Goal: Check status

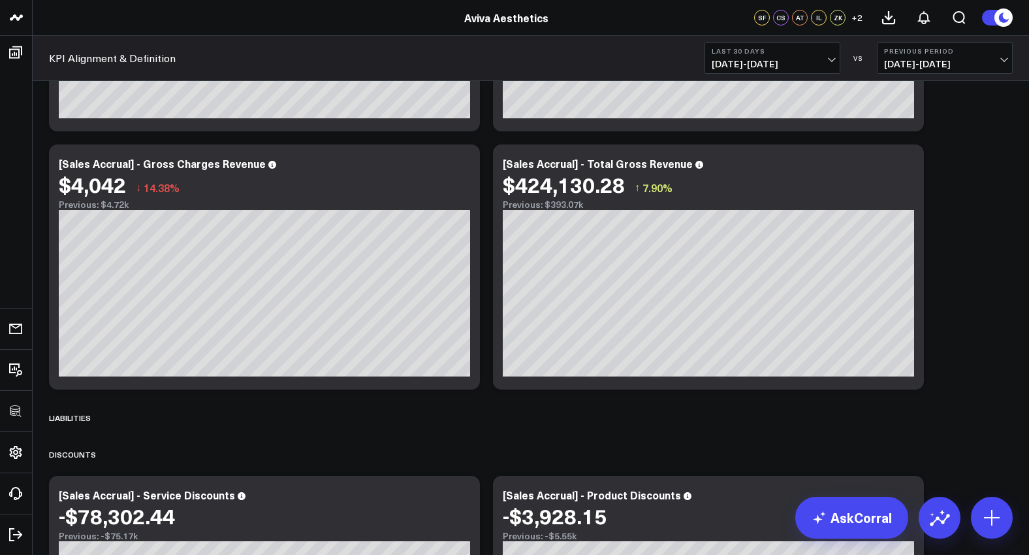
scroll to position [248, 0]
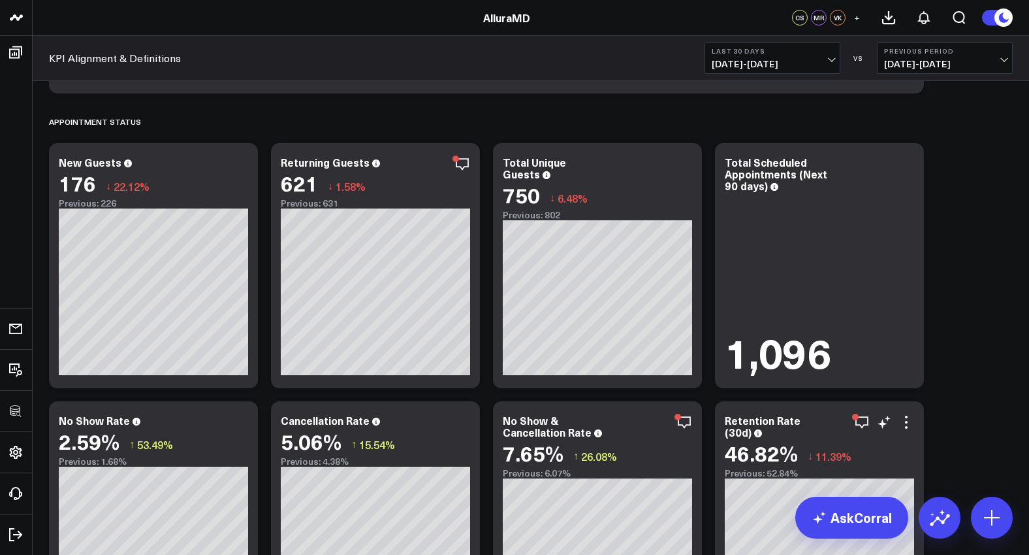
scroll to position [2242, 0]
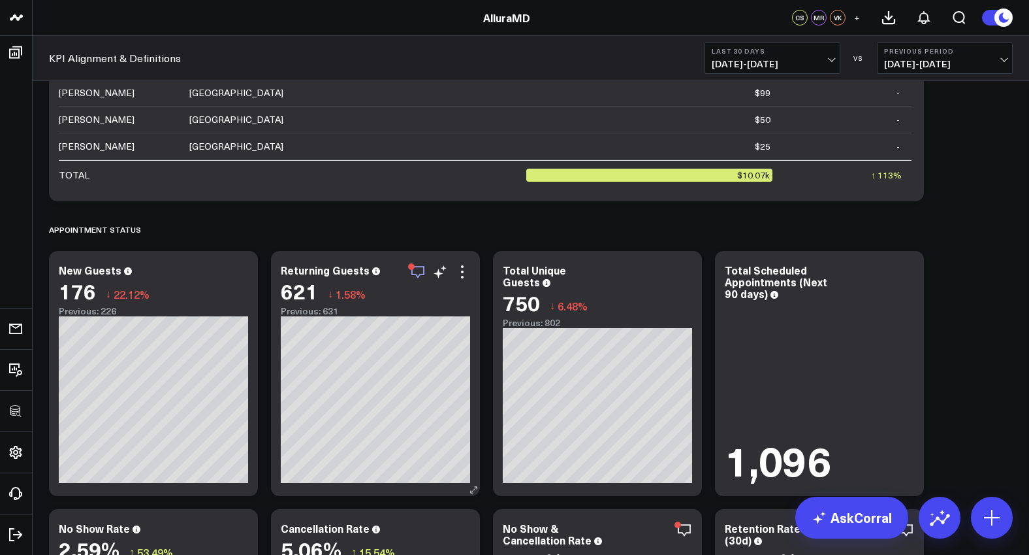
click at [421, 272] on icon "button" at bounding box center [418, 272] width 16 height 16
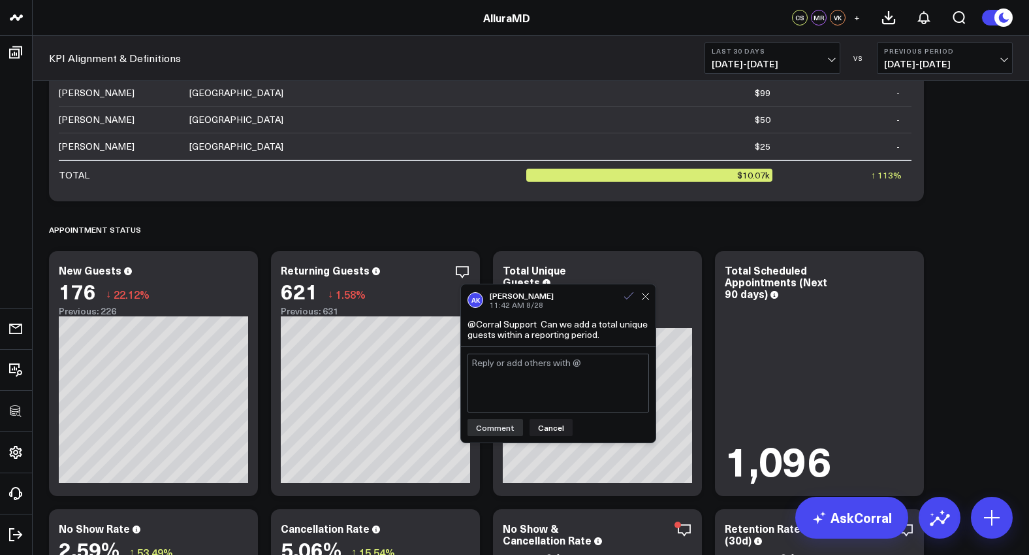
click at [625, 296] on icon at bounding box center [629, 296] width 12 height 12
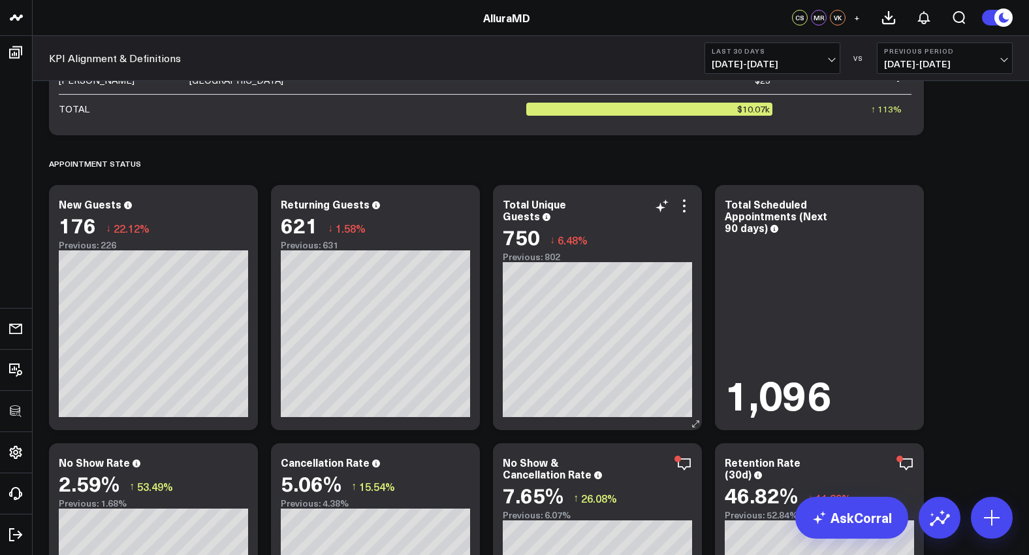
scroll to position [2553, 0]
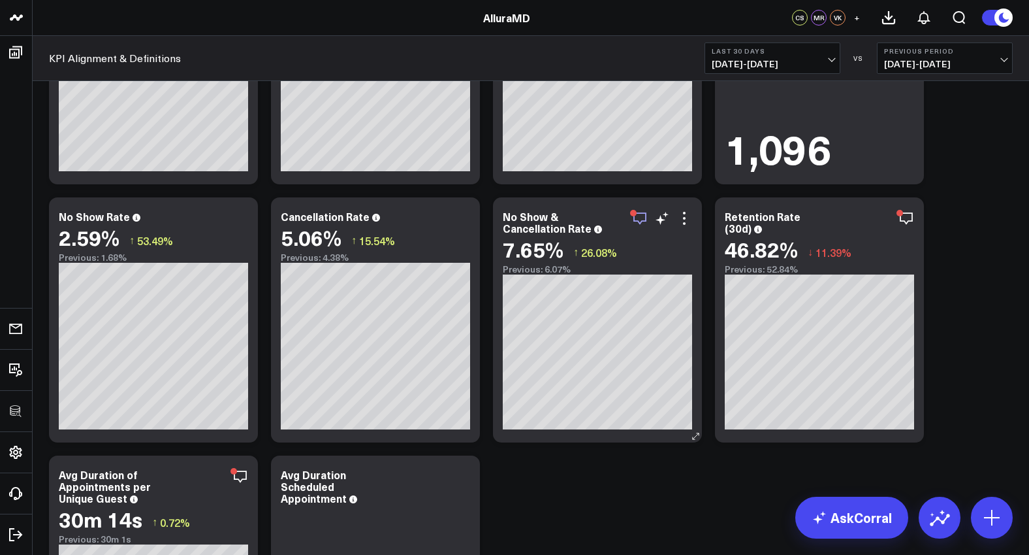
click at [637, 216] on icon "button" at bounding box center [640, 218] width 16 height 16
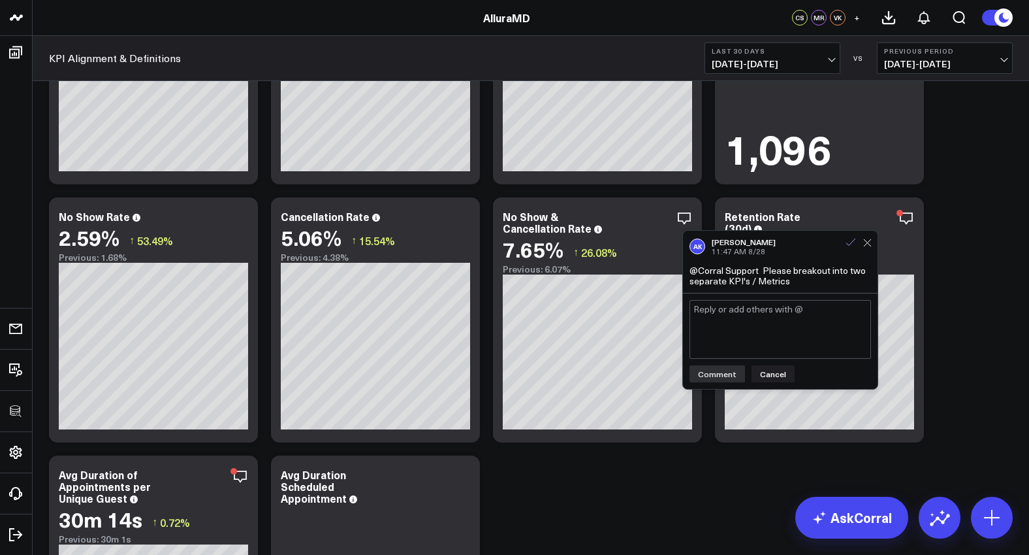
click at [851, 241] on icon at bounding box center [851, 242] width 12 height 12
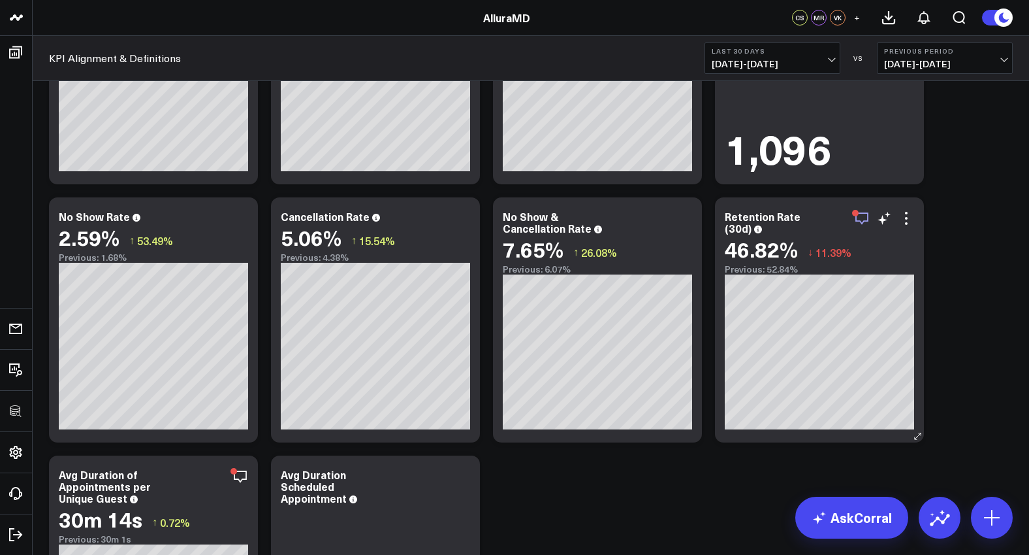
click at [861, 219] on icon "button" at bounding box center [862, 218] width 16 height 16
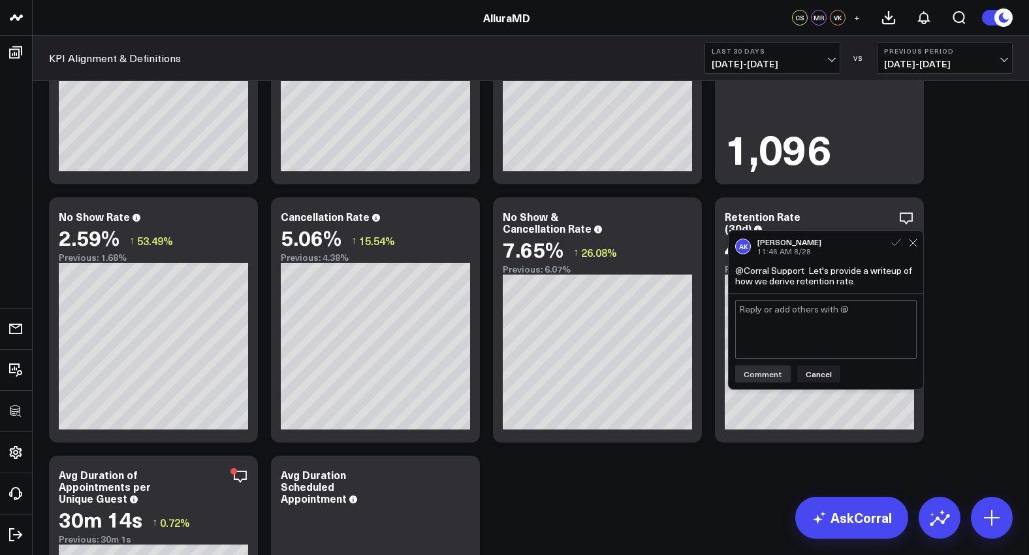
click at [897, 243] on icon at bounding box center [896, 241] width 9 height 7
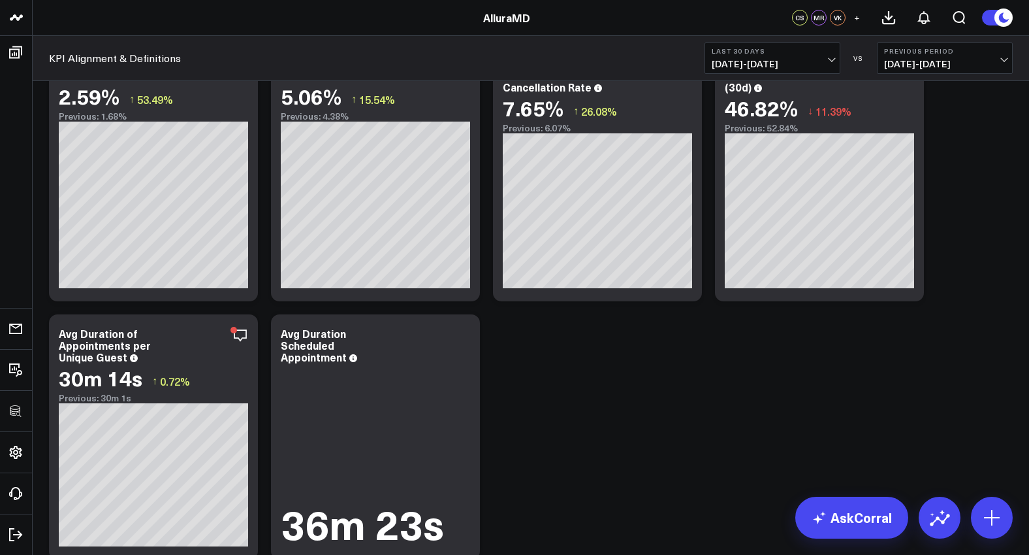
scroll to position [2697, 0]
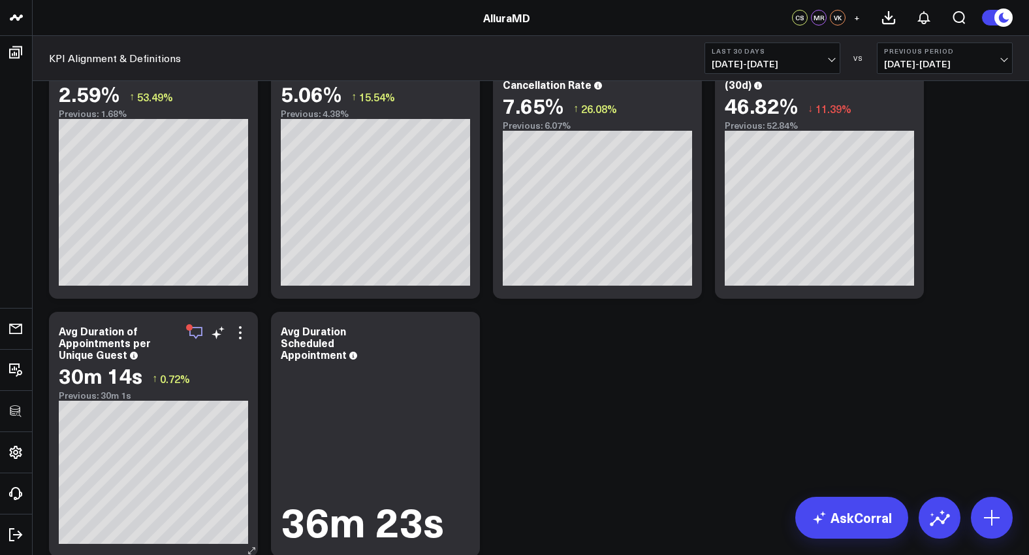
click at [194, 336] on icon "button" at bounding box center [195, 333] width 13 height 12
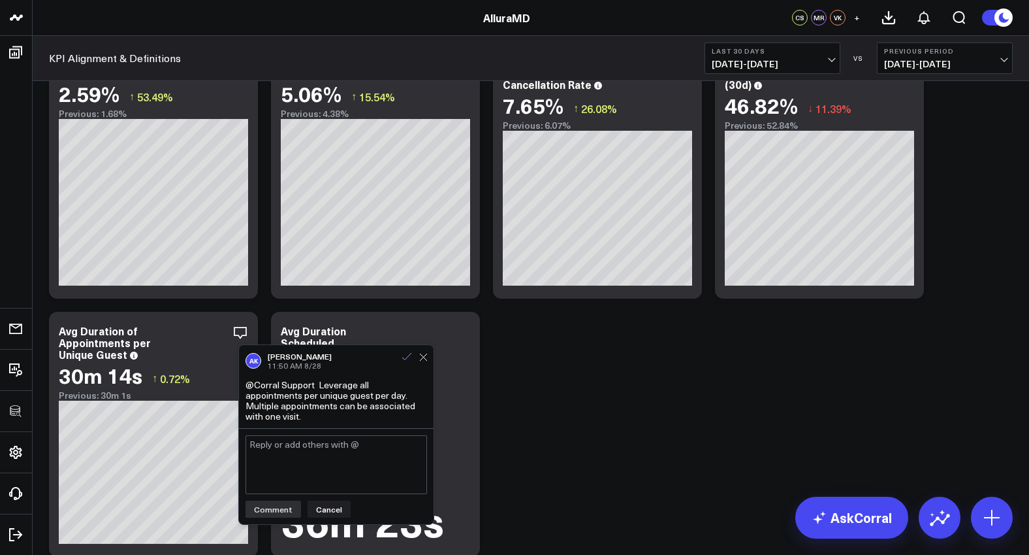
click at [410, 357] on icon at bounding box center [407, 357] width 12 height 12
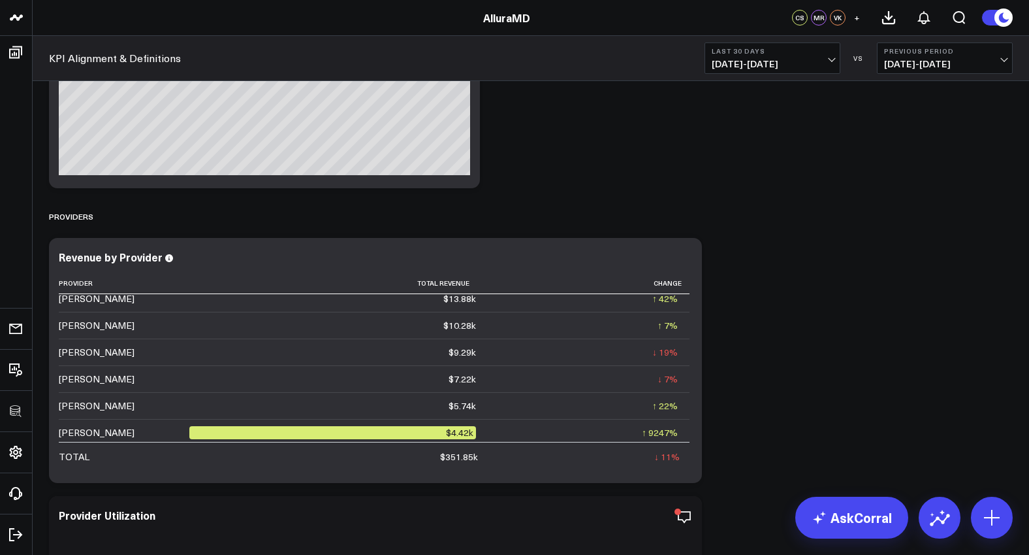
scroll to position [3834, 0]
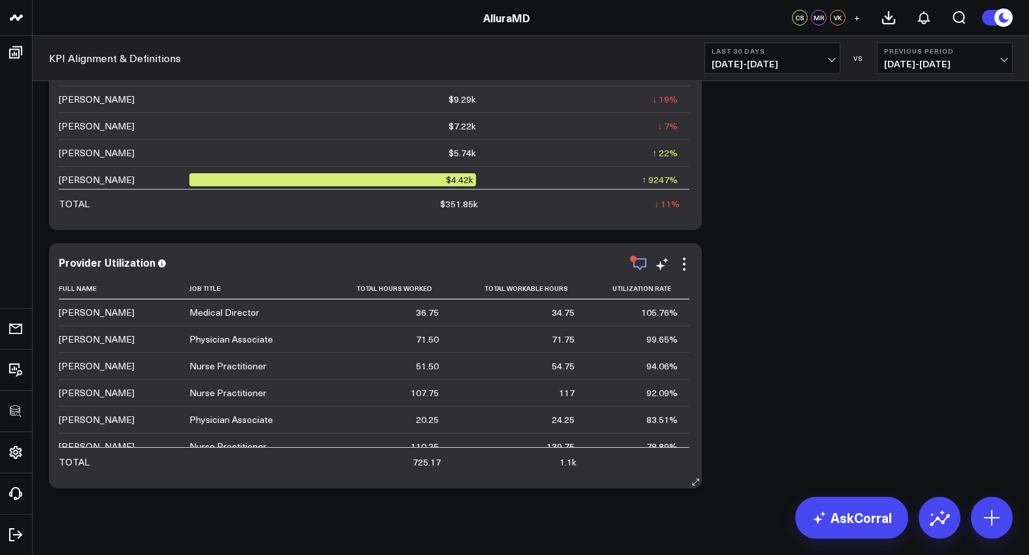
click at [643, 265] on icon "button" at bounding box center [640, 264] width 16 height 16
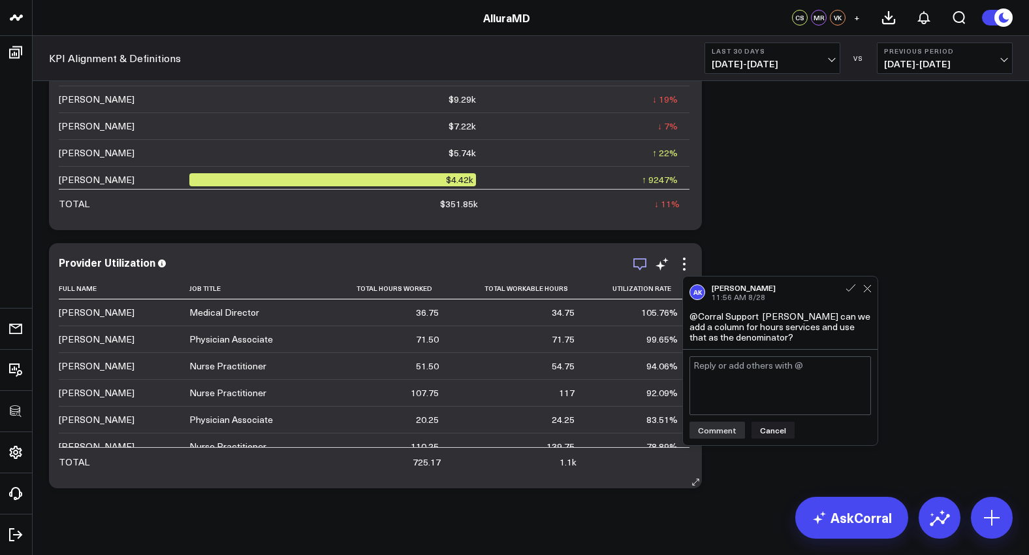
click at [643, 265] on icon "button" at bounding box center [640, 264] width 16 height 16
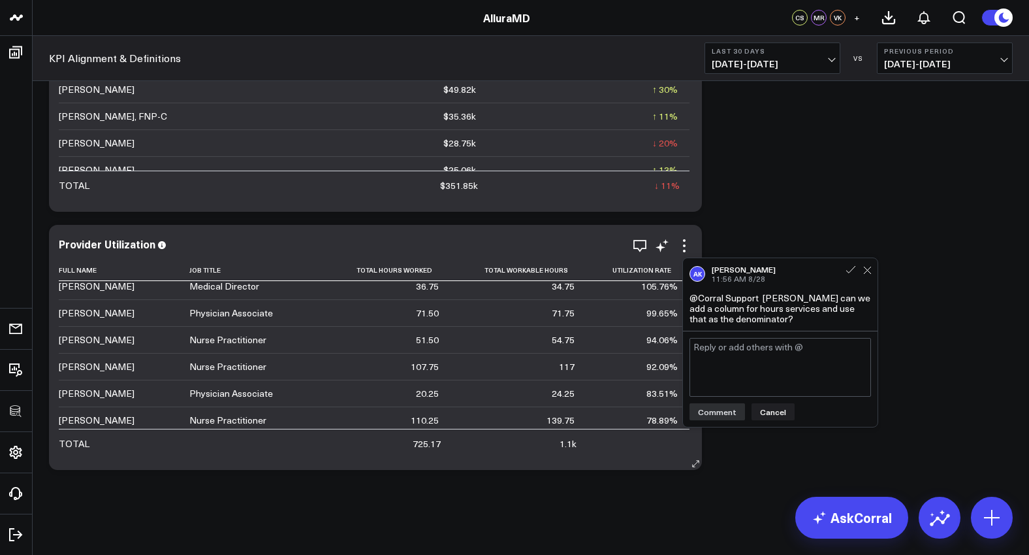
scroll to position [307, 0]
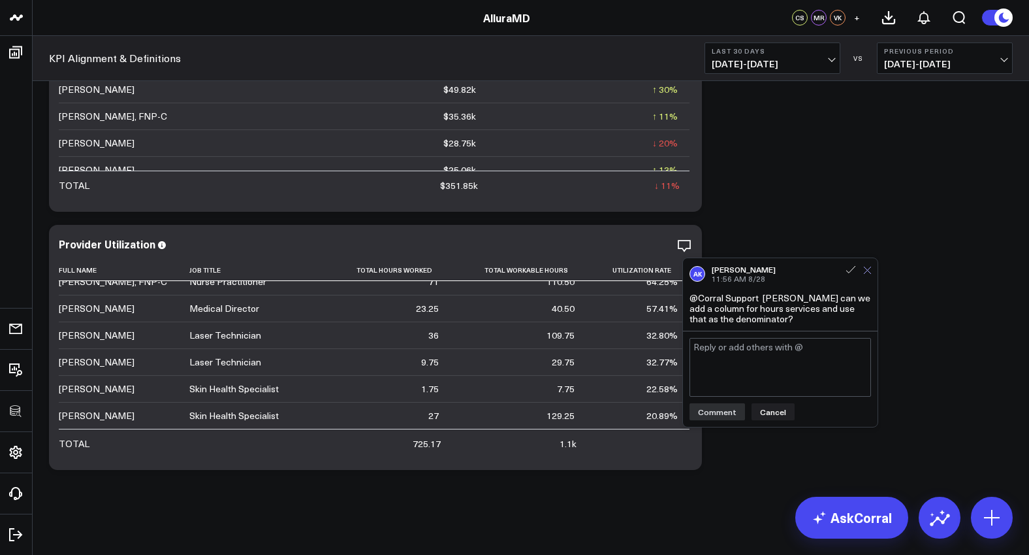
click at [864, 267] on icon at bounding box center [868, 270] width 8 height 8
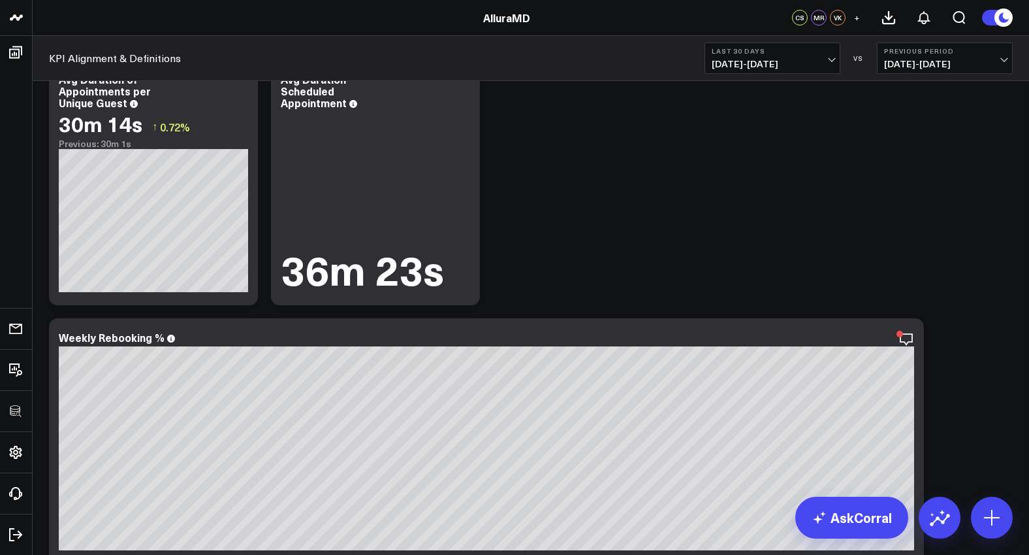
scroll to position [3001, 0]
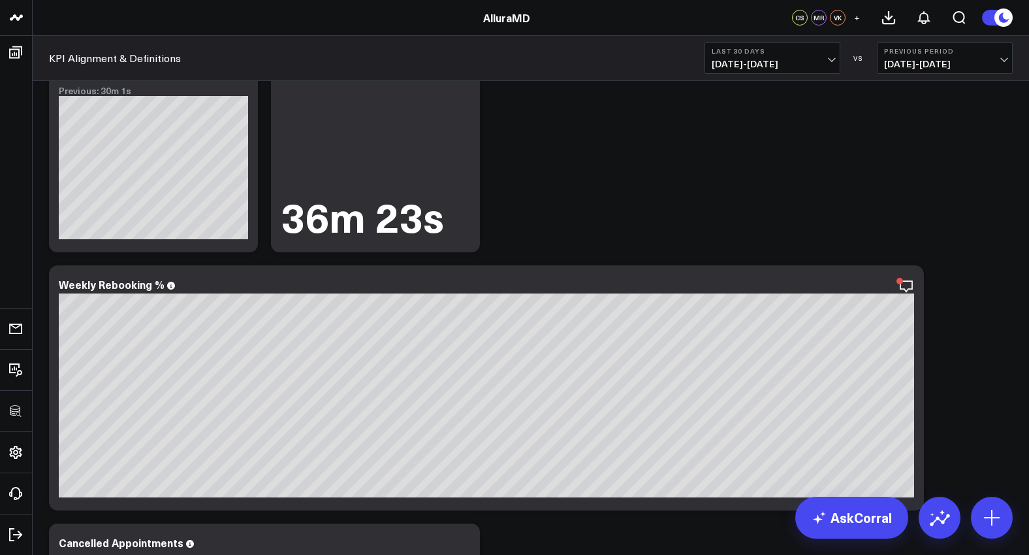
click at [760, 67] on span "08/03/25 - 09/01/25" at bounding box center [772, 64] width 121 height 10
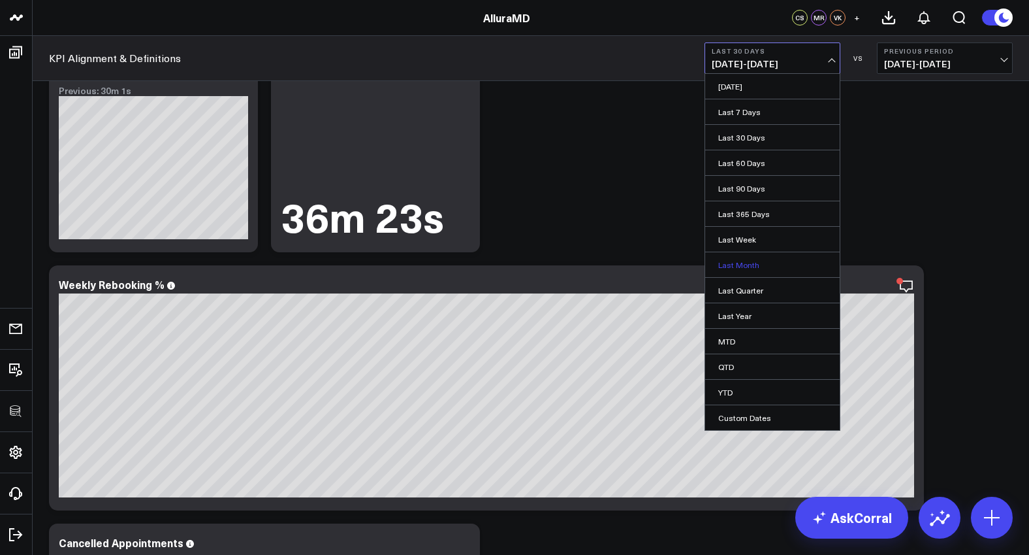
click at [750, 263] on link "Last Month" at bounding box center [772, 264] width 135 height 25
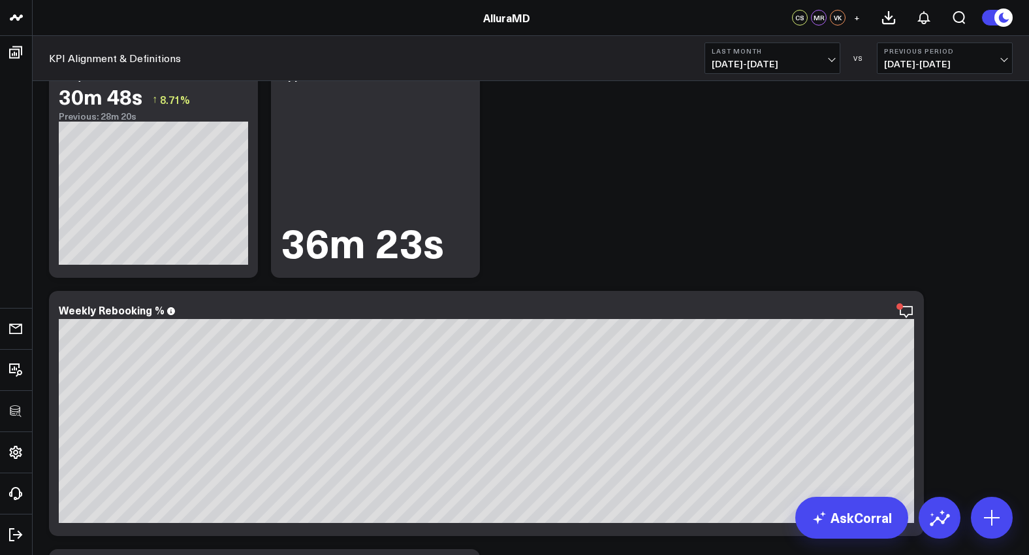
scroll to position [2979, 0]
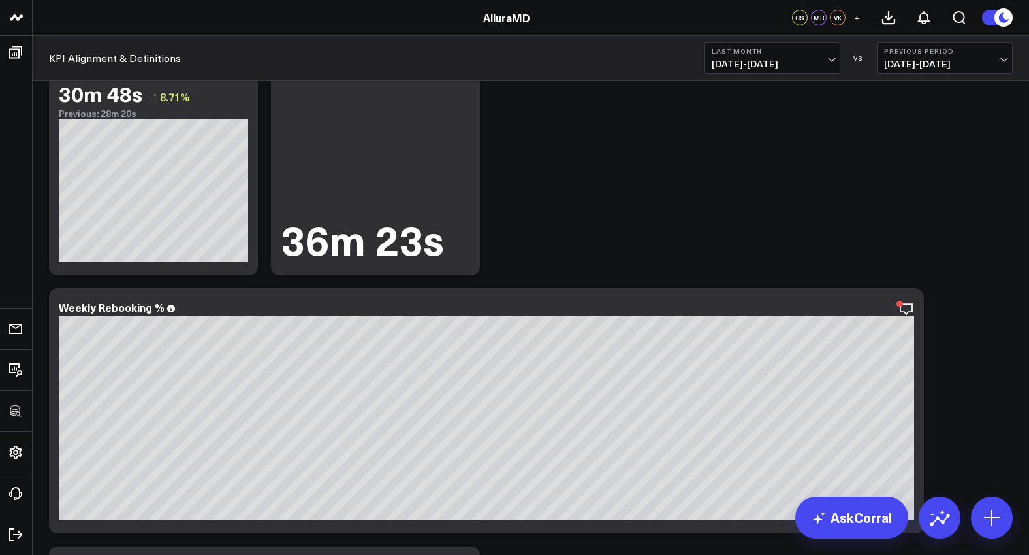
click at [797, 68] on span "08/01/25 - 08/31/25" at bounding box center [772, 64] width 121 height 10
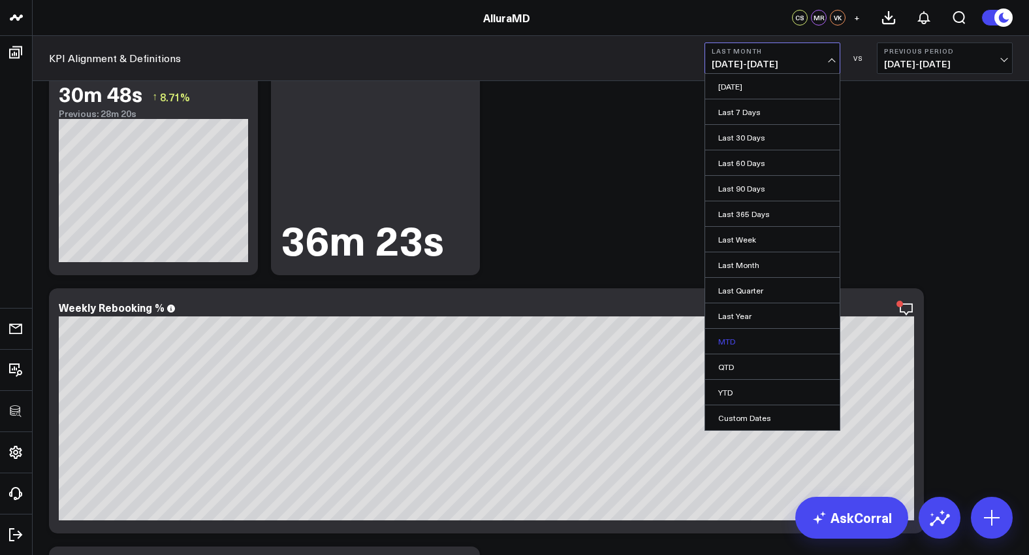
click at [756, 349] on link "MTD" at bounding box center [772, 341] width 135 height 25
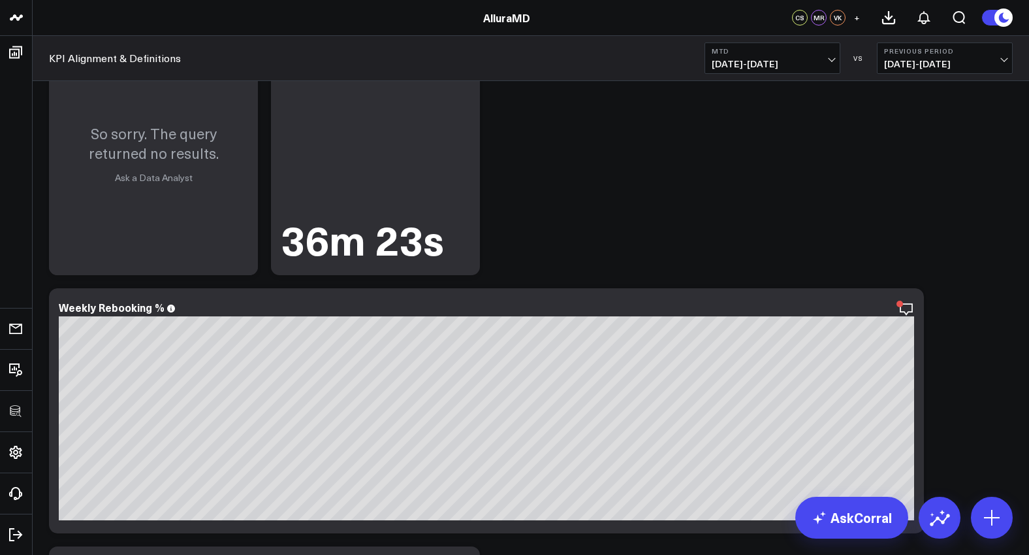
click at [768, 74] on div "KPI Alignment & Definitions MTD 09/01/25 - 09/01/25 VS Previous Period 08/31/25…" at bounding box center [531, 58] width 997 height 45
click at [776, 69] on span "09/01/25 - 09/01/25" at bounding box center [772, 64] width 121 height 10
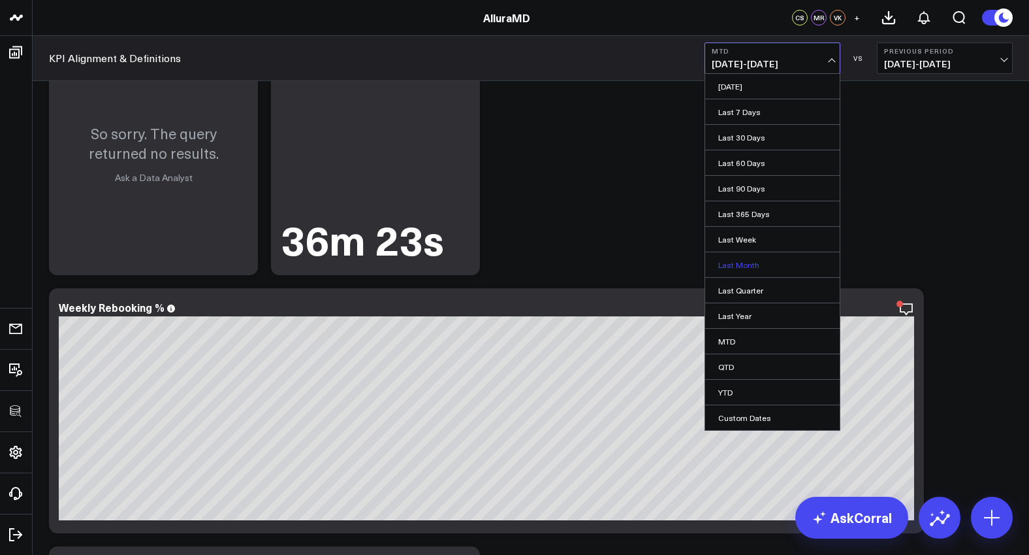
click at [768, 269] on link "Last Month" at bounding box center [772, 264] width 135 height 25
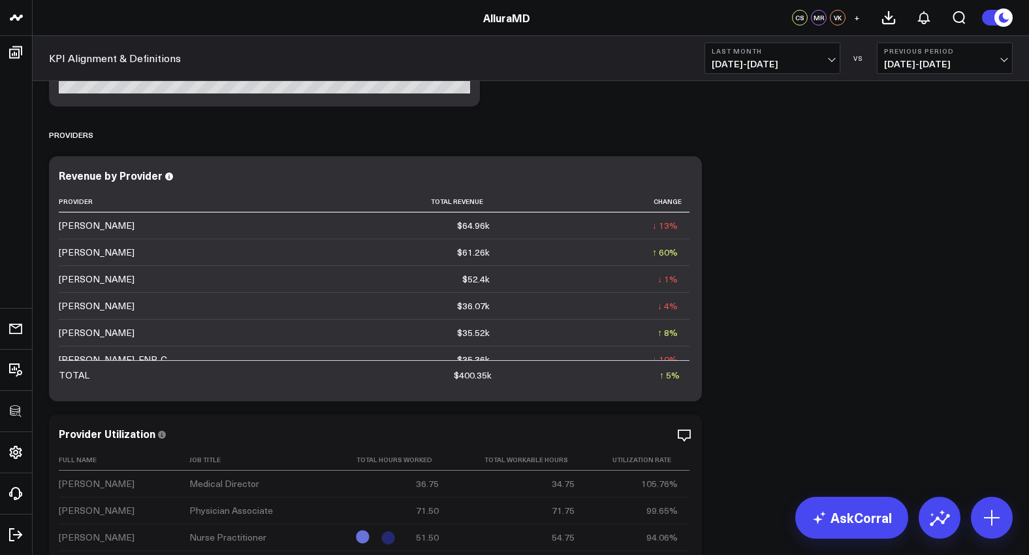
scroll to position [3853, 0]
